Goal: Task Accomplishment & Management: Manage account settings

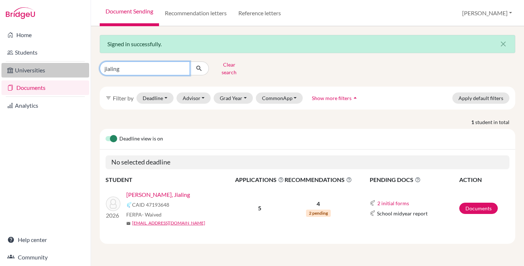
drag, startPoint x: 127, startPoint y: 67, endPoint x: 78, endPoint y: 73, distance: 49.8
click at [78, 73] on div "Home Students Universities Documents Analytics Help center Community Document S…" at bounding box center [262, 133] width 524 height 266
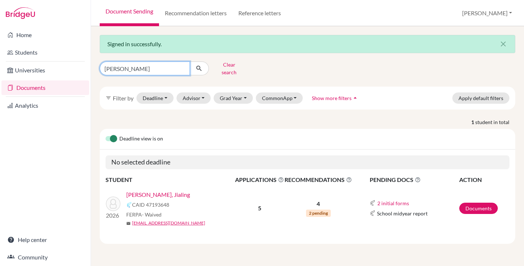
type input "carla"
drag, startPoint x: 111, startPoint y: 66, endPoint x: 76, endPoint y: 69, distance: 34.3
click at [76, 69] on div "Home Students Universities Documents Analytics Help center Community Document S…" at bounding box center [262, 133] width 524 height 266
click at [152, 190] on link "Luiza Ye, Jialing" at bounding box center [158, 194] width 64 height 9
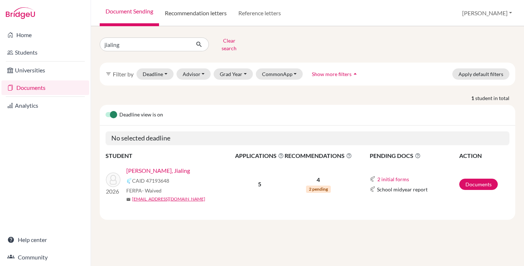
click at [221, 13] on link "Recommendation letters" at bounding box center [196, 13] width 74 height 26
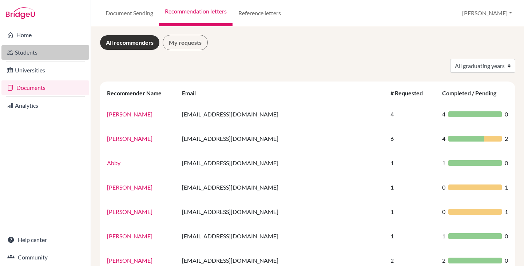
click at [22, 52] on link "Students" at bounding box center [45, 52] width 88 height 15
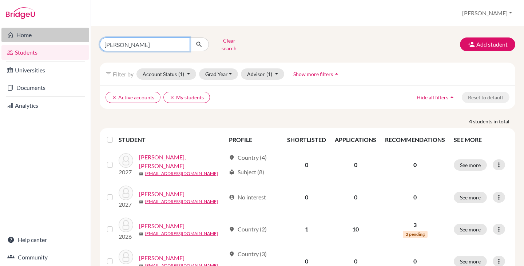
drag, startPoint x: 124, startPoint y: 41, endPoint x: 84, endPoint y: 38, distance: 40.5
click at [84, 38] on div "Home Students Universities Documents Analytics Help center Community Students o…" at bounding box center [262, 133] width 524 height 266
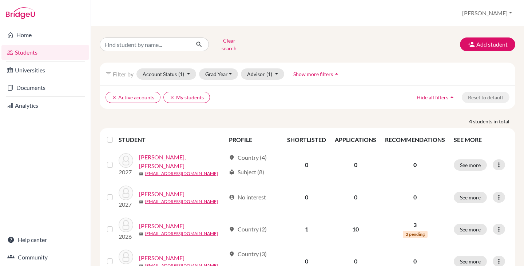
click at [30, 52] on link "Students" at bounding box center [45, 52] width 88 height 15
click at [229, 68] on button "Grad Year" at bounding box center [218, 73] width 39 height 11
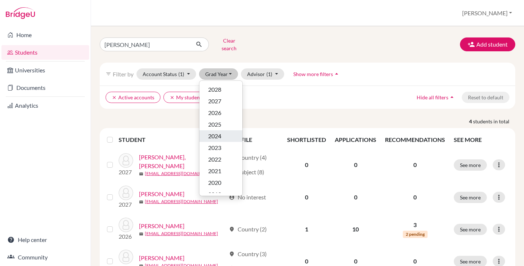
click at [222, 132] on div "2024" at bounding box center [220, 136] width 25 height 9
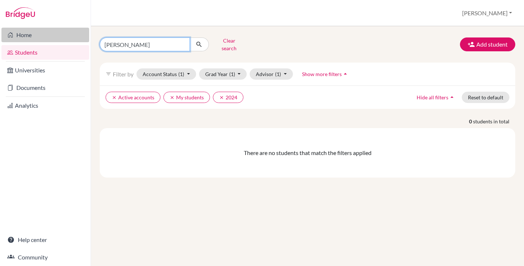
drag, startPoint x: 145, startPoint y: 42, endPoint x: 45, endPoint y: 35, distance: 100.3
click at [45, 35] on div "Home Students Universities Documents Analytics Help center Community Students o…" at bounding box center [262, 133] width 524 height 266
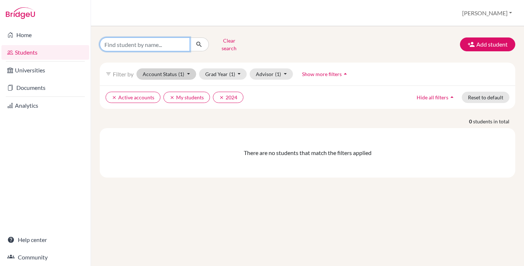
click at [190, 37] on button "submit" at bounding box center [199, 44] width 19 height 14
click at [234, 42] on button "Clear search" at bounding box center [229, 44] width 40 height 19
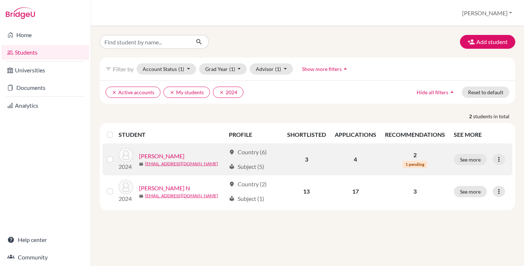
click at [116, 155] on label at bounding box center [116, 155] width 0 height 0
click at [0, 0] on input "checkbox" at bounding box center [0, 0] width 0 height 0
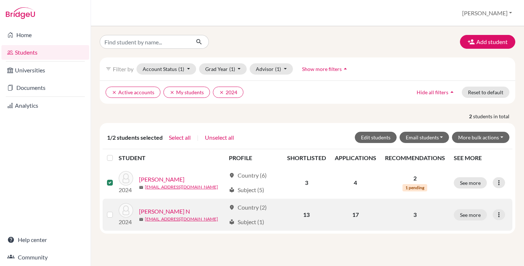
click at [116, 210] on label at bounding box center [116, 210] width 0 height 0
click at [0, 0] on input "checkbox" at bounding box center [0, 0] width 0 height 0
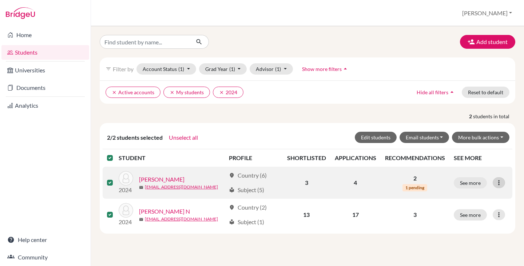
click at [498, 183] on icon at bounding box center [498, 182] width 7 height 7
click at [499, 182] on icon at bounding box center [498, 182] width 7 height 7
click at [480, 182] on button "See more" at bounding box center [470, 182] width 33 height 11
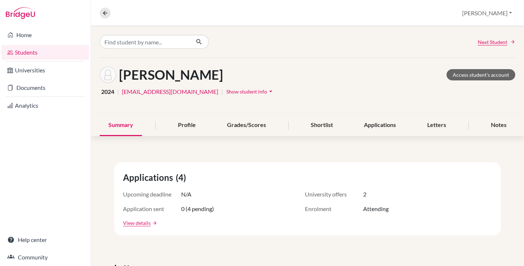
click at [226, 90] on span "Show student info" at bounding box center [246, 91] width 41 height 6
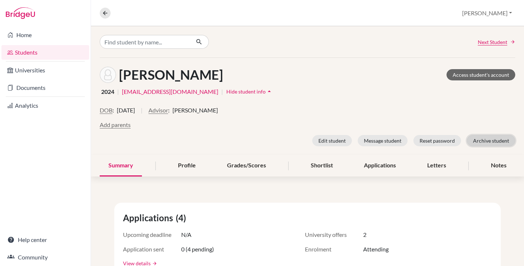
click at [483, 140] on button "Archive student" at bounding box center [491, 140] width 48 height 11
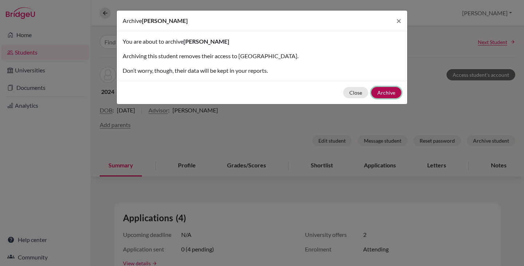
click at [388, 91] on button "Archive" at bounding box center [386, 92] width 30 height 11
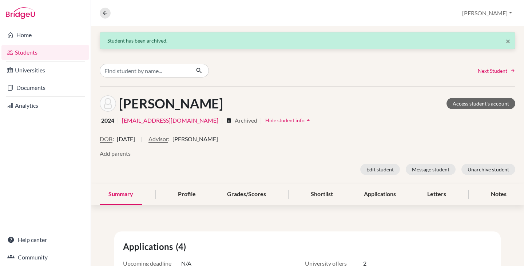
click at [27, 48] on link "Students" at bounding box center [45, 52] width 88 height 15
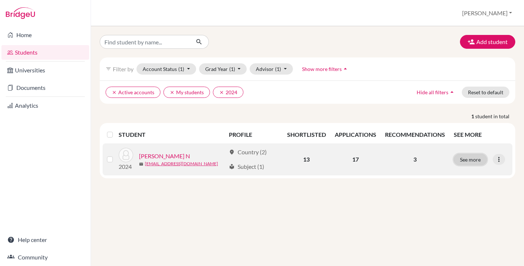
click at [477, 158] on button "See more" at bounding box center [470, 159] width 33 height 11
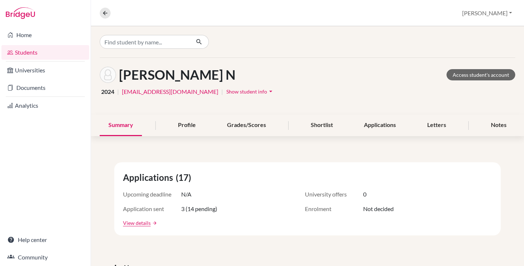
click at [226, 88] on button "Show student info arrow_drop_down" at bounding box center [250, 91] width 49 height 11
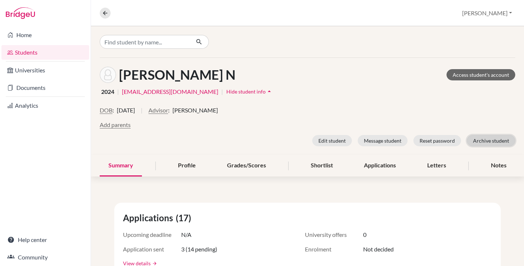
click at [482, 139] on button "Archive student" at bounding box center [491, 140] width 48 height 11
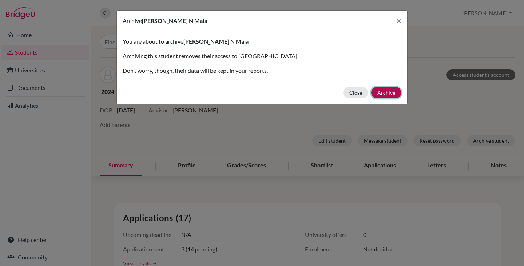
click at [395, 91] on button "Archive" at bounding box center [386, 92] width 30 height 11
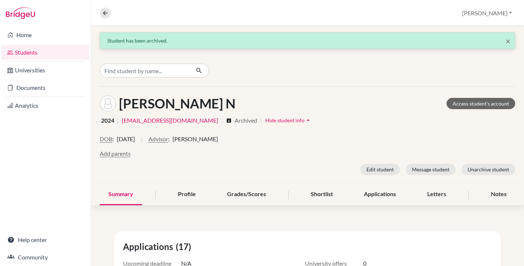
click at [30, 51] on link "Students" at bounding box center [45, 52] width 88 height 15
